Goal: Book appointment/travel/reservation

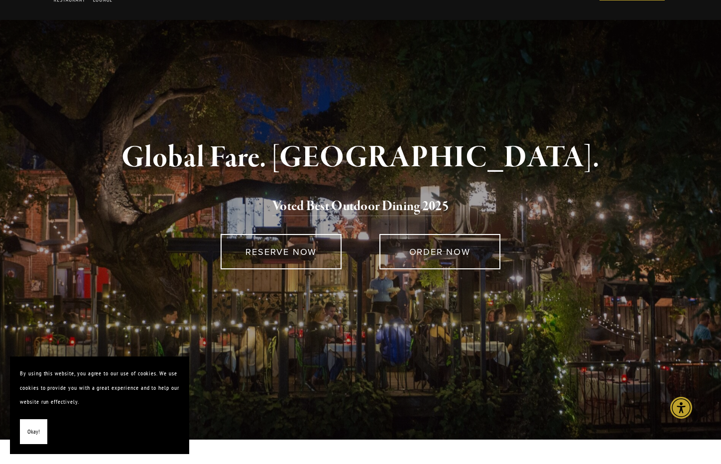
scroll to position [7, 0]
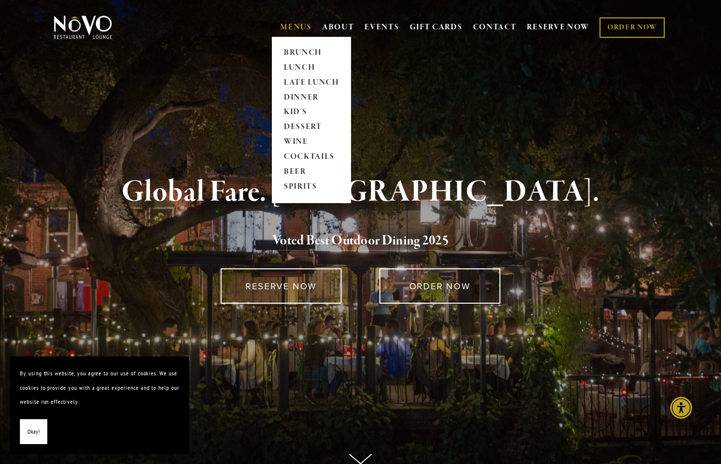
click at [297, 25] on link "MENUS" at bounding box center [295, 27] width 31 height 10
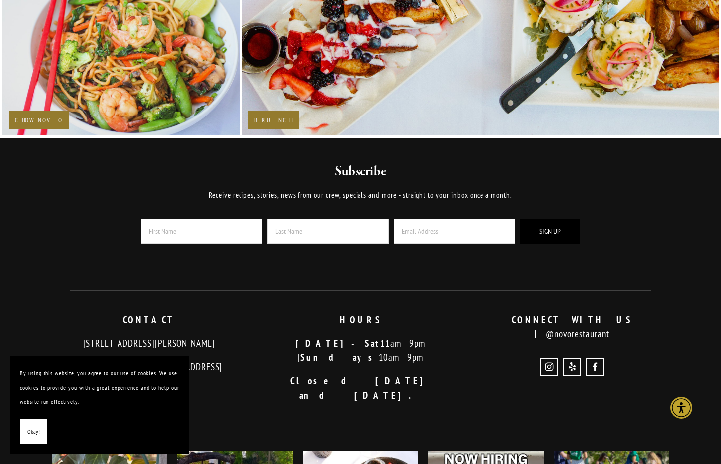
scroll to position [2005, 0]
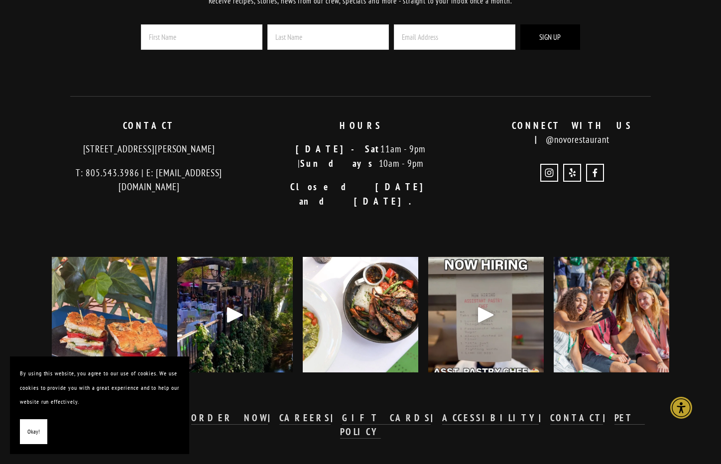
click at [34, 431] on span "Okay!" at bounding box center [33, 432] width 12 height 14
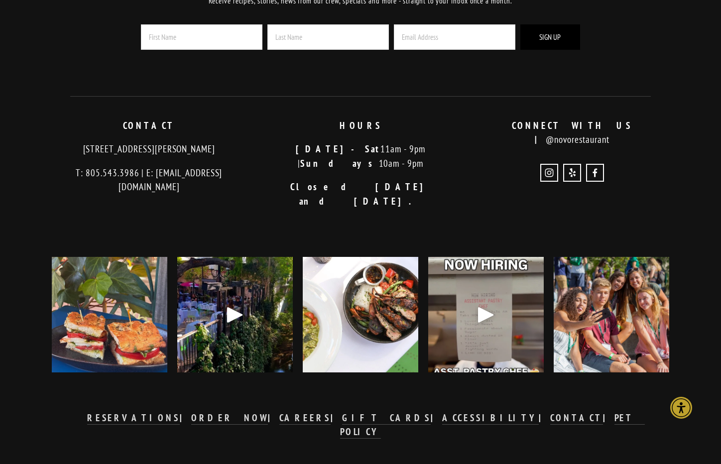
drag, startPoint x: 64, startPoint y: 151, endPoint x: 244, endPoint y: 151, distance: 180.2
click at [244, 151] on p "[STREET_ADDRESS][PERSON_NAME]" at bounding box center [149, 149] width 195 height 14
copy p "[STREET_ADDRESS][PERSON_NAME]"
click at [180, 412] on strong "RESERVATIONS" at bounding box center [133, 418] width 93 height 12
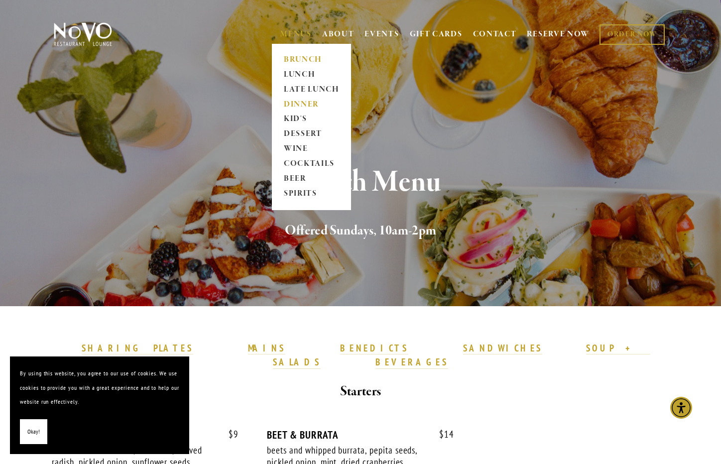
click at [296, 105] on link "DINNER" at bounding box center [311, 104] width 62 height 15
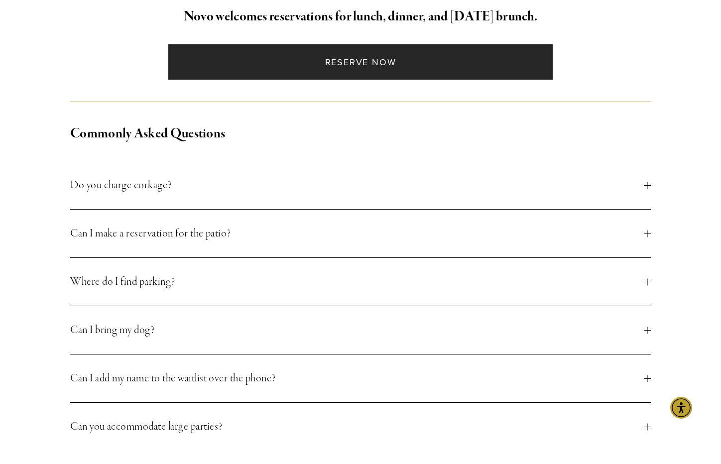
scroll to position [297, 0]
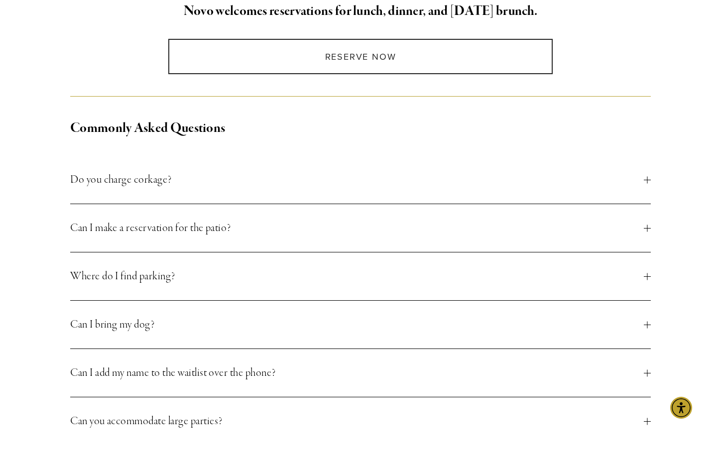
click at [260, 329] on span "Can I bring my dog?" at bounding box center [357, 325] width 574 height 18
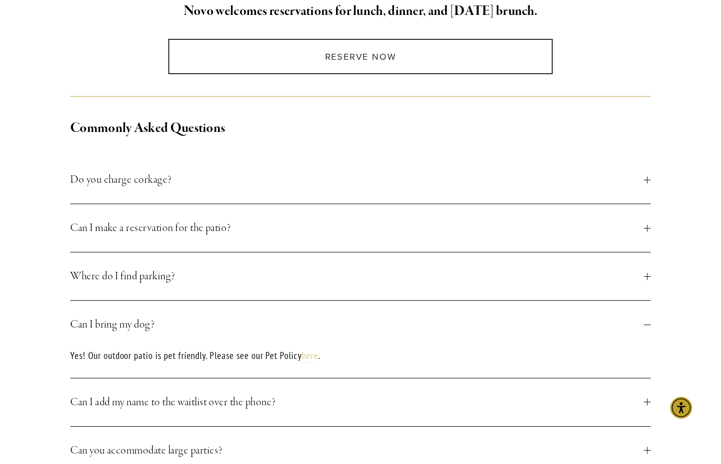
click at [318, 359] on link "here" at bounding box center [310, 355] width 16 height 13
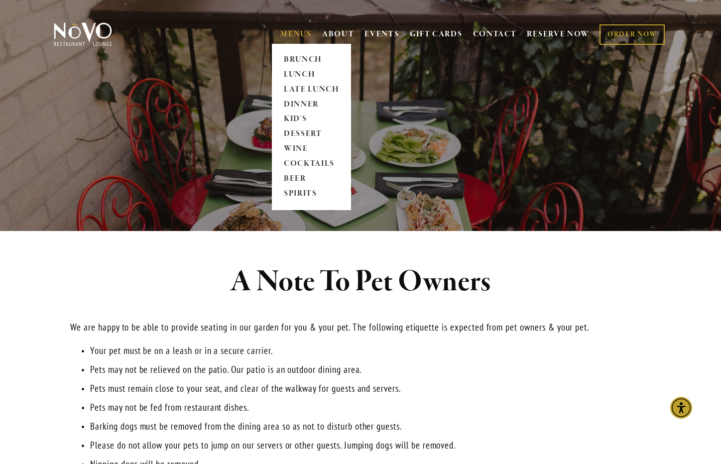
click at [289, 34] on link "MENUS" at bounding box center [295, 34] width 31 height 10
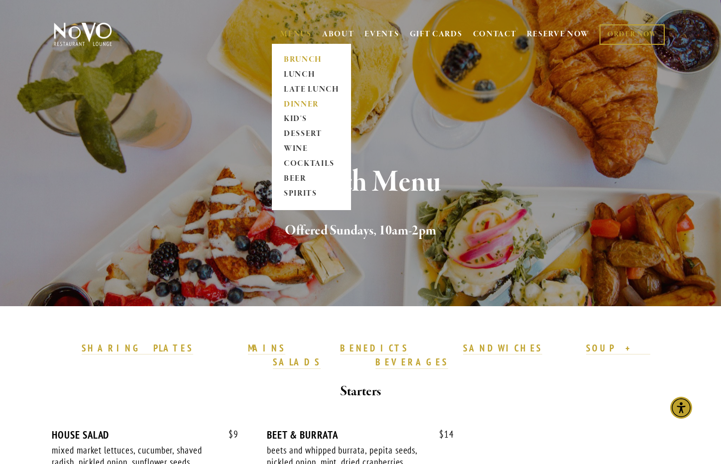
click at [301, 105] on link "DINNER" at bounding box center [311, 104] width 62 height 15
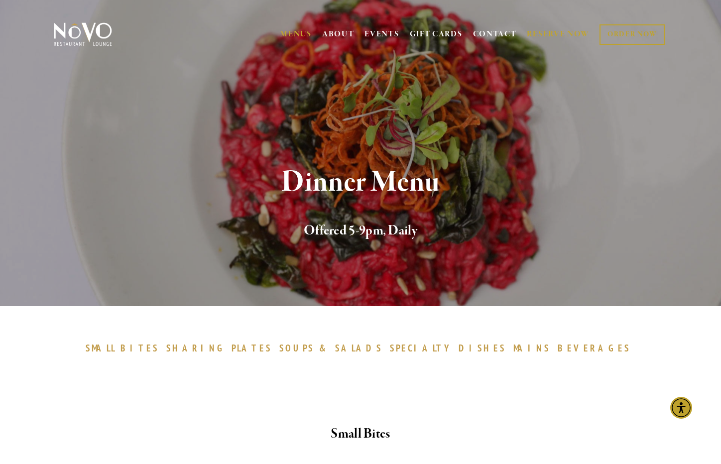
click at [556, 33] on link "RESERVE NOW" at bounding box center [558, 34] width 63 height 19
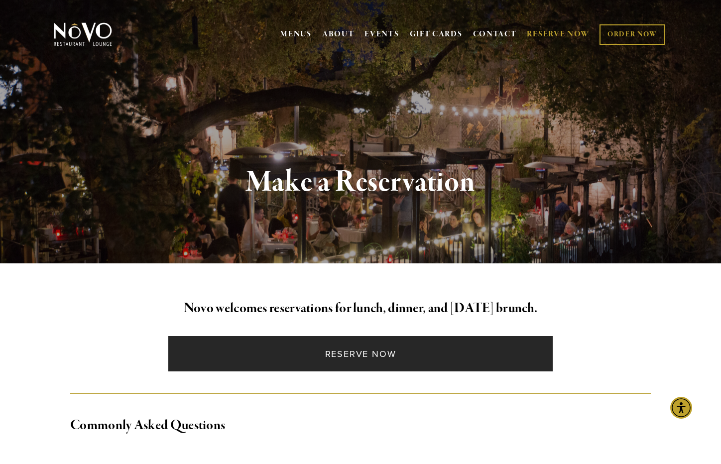
click at [388, 362] on link "Reserve Now" at bounding box center [360, 353] width 384 height 35
